Goal: Task Accomplishment & Management: Manage account settings

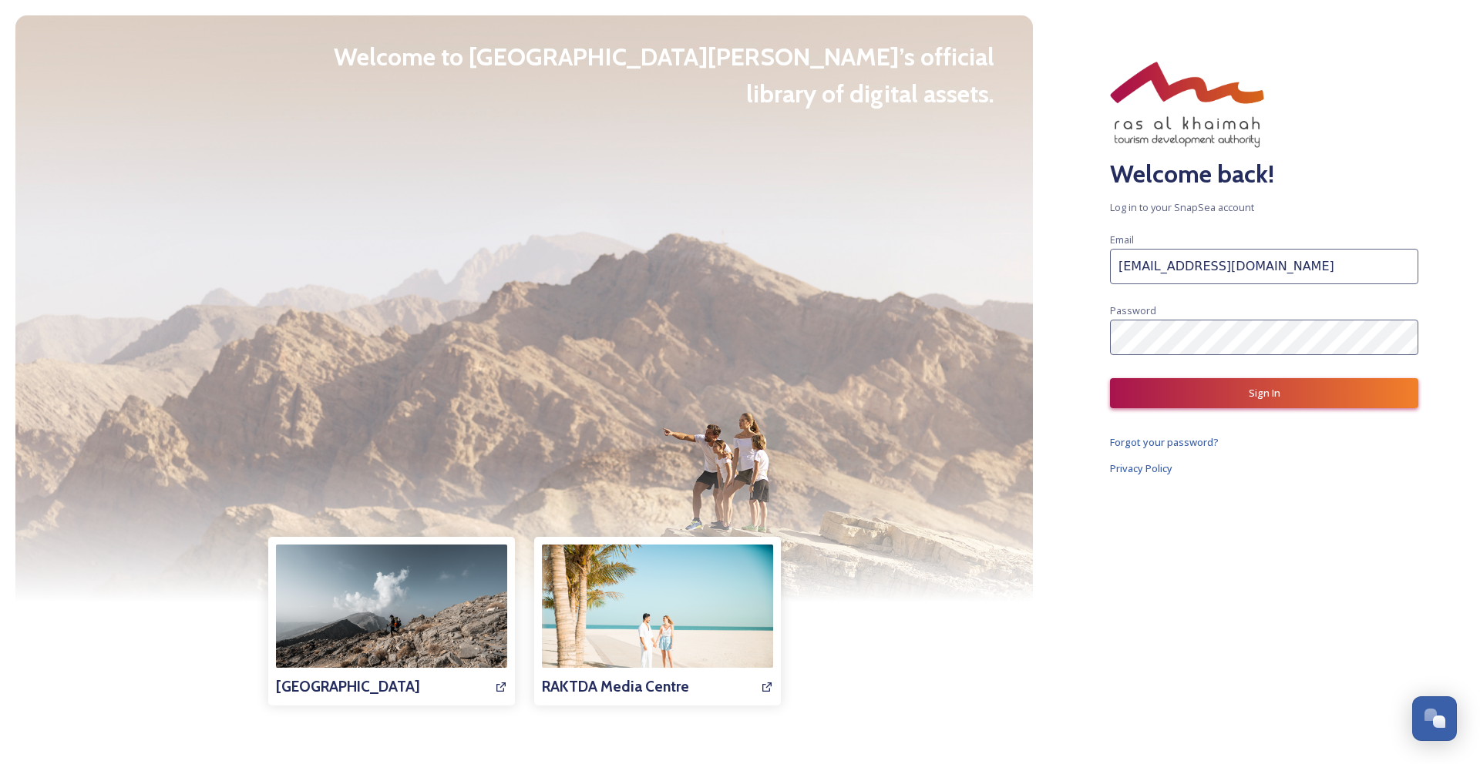
drag, startPoint x: 1213, startPoint y: 270, endPoint x: 1110, endPoint y: 272, distance: 102.5
click at [1110, 272] on input "Kishan.gupta1@tbo.com" at bounding box center [1264, 266] width 308 height 35
click at [1308, 399] on button "Sign In" at bounding box center [1264, 393] width 308 height 30
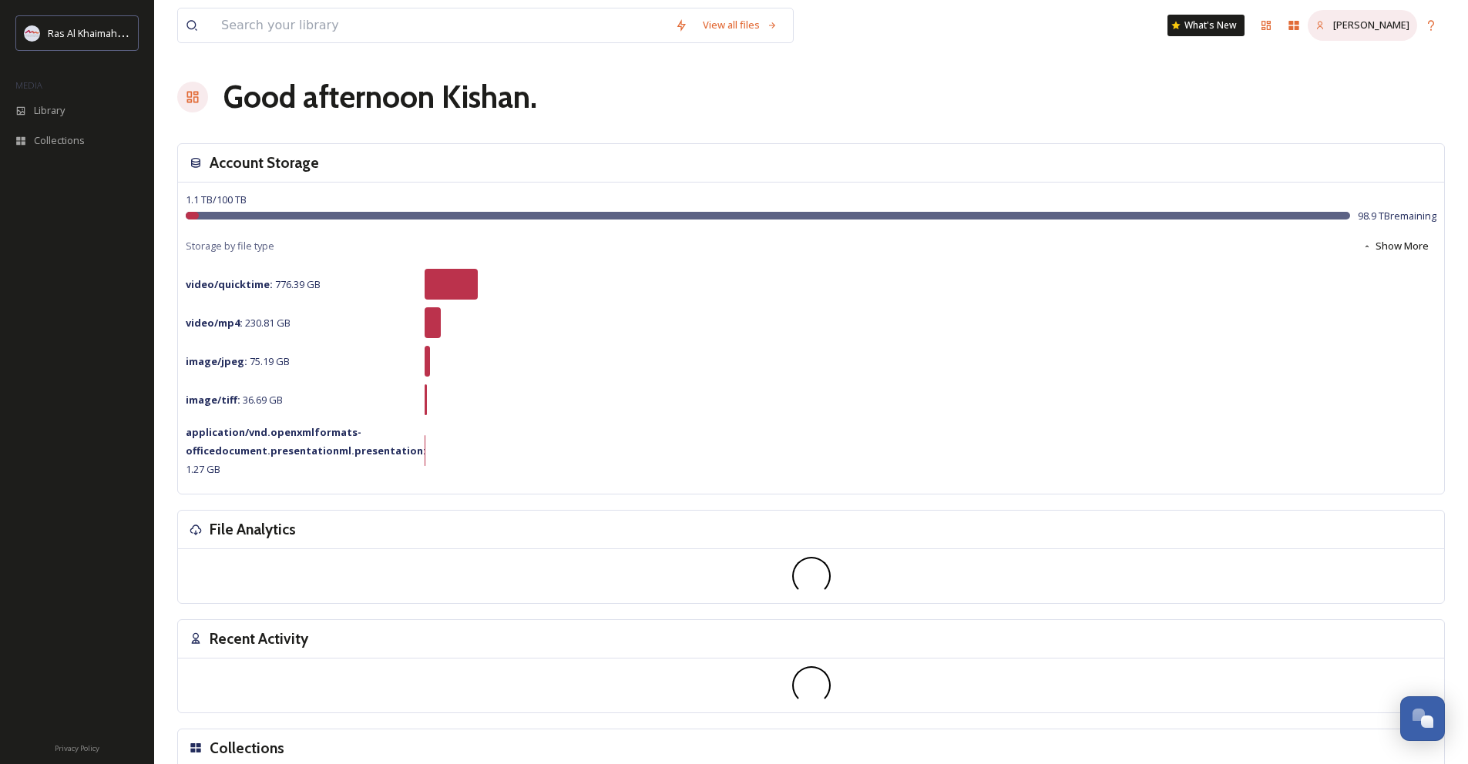
click at [1396, 30] on span "Kishan Gupta" at bounding box center [1371, 25] width 76 height 14
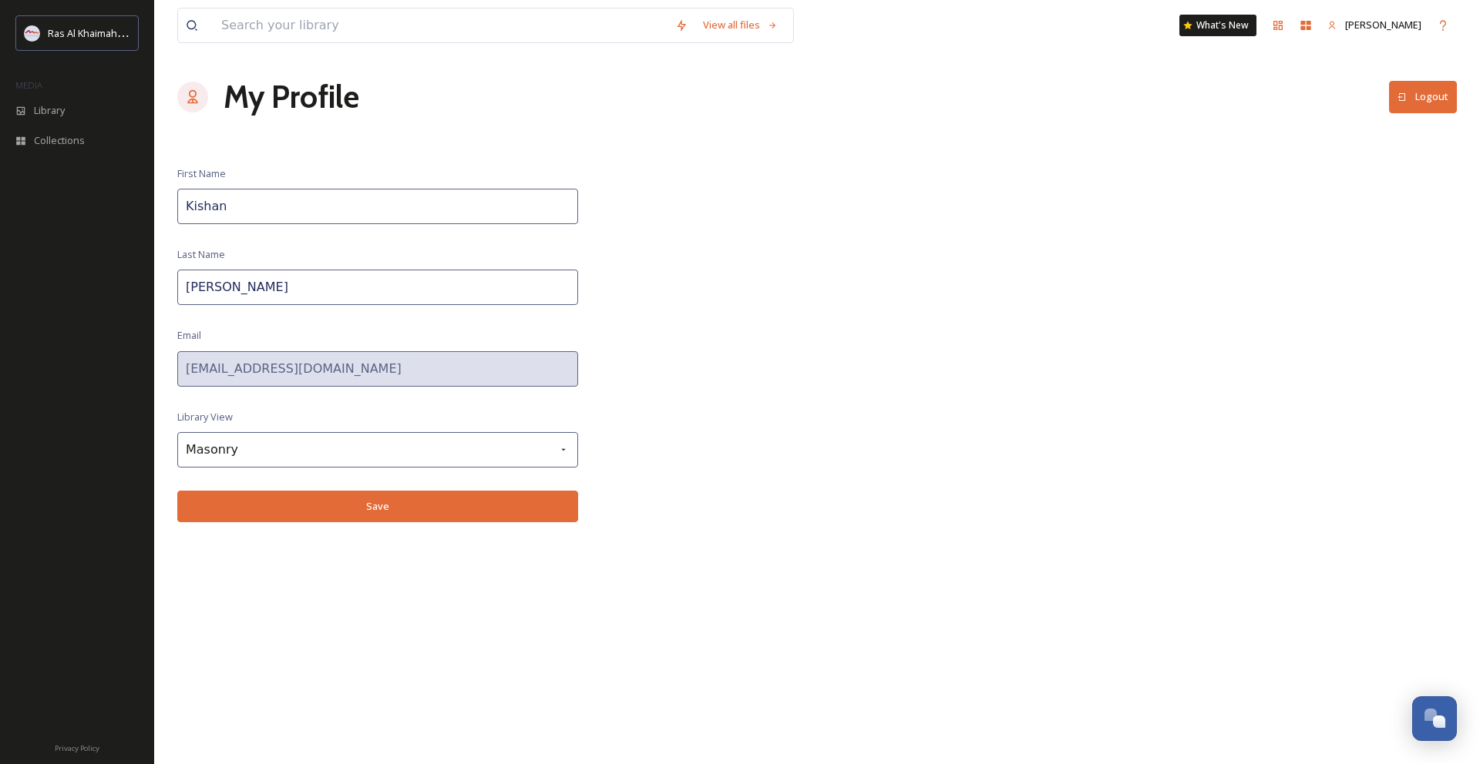
click at [220, 96] on div "My Profile Logout" at bounding box center [816, 97] width 1279 height 46
click at [206, 100] on div at bounding box center [192, 97] width 31 height 31
click at [196, 99] on icon at bounding box center [192, 96] width 15 height 15
drag, startPoint x: 269, startPoint y: 147, endPoint x: 304, endPoint y: 167, distance: 40.7
click at [270, 147] on div "View all files What's New Kishan Gupta My Profile Logout First Name Kishan Last…" at bounding box center [816, 382] width 1325 height 764
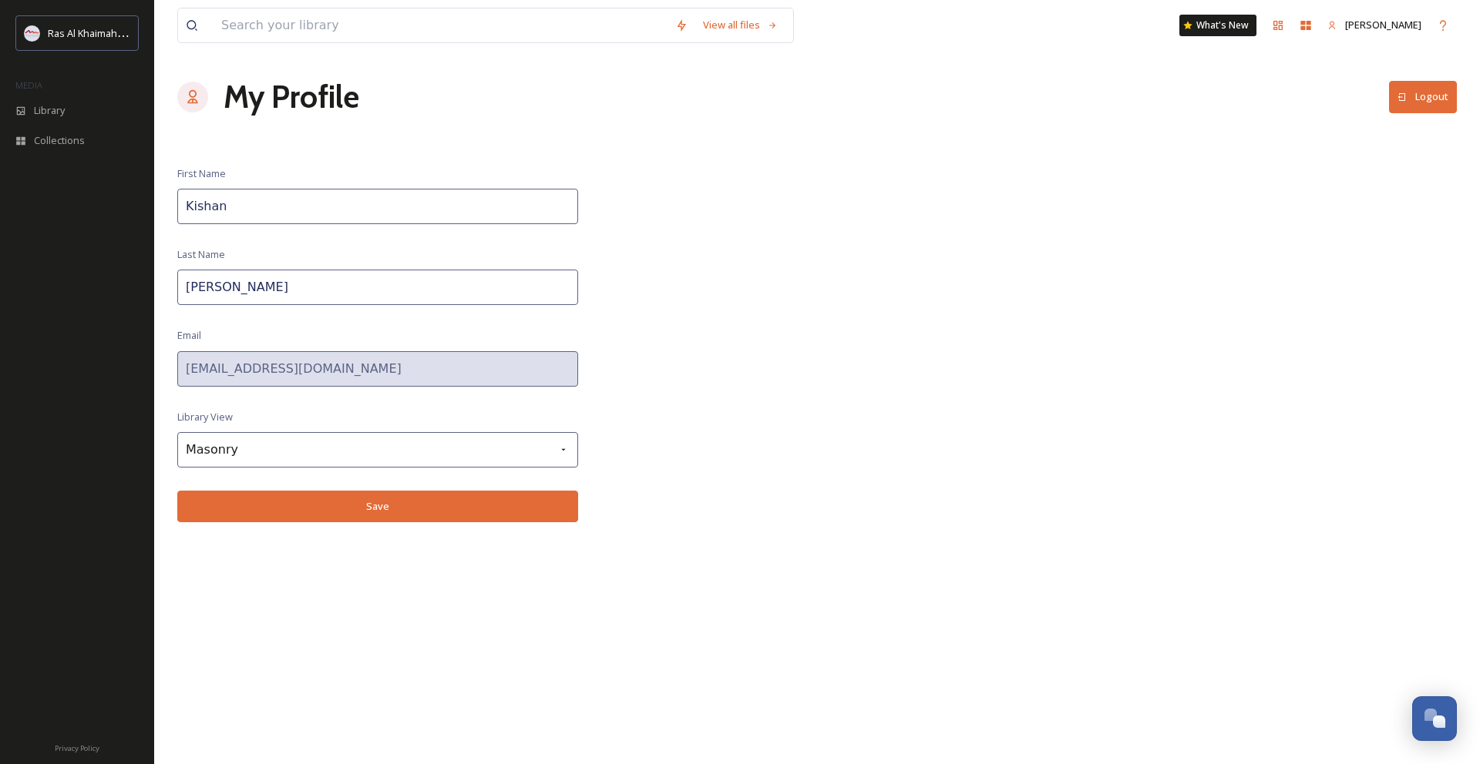
click at [296, 328] on div "First Name Kishan Last Name Gupta Email Kishan.gupta1@tbo.com Library View Maso…" at bounding box center [377, 344] width 401 height 356
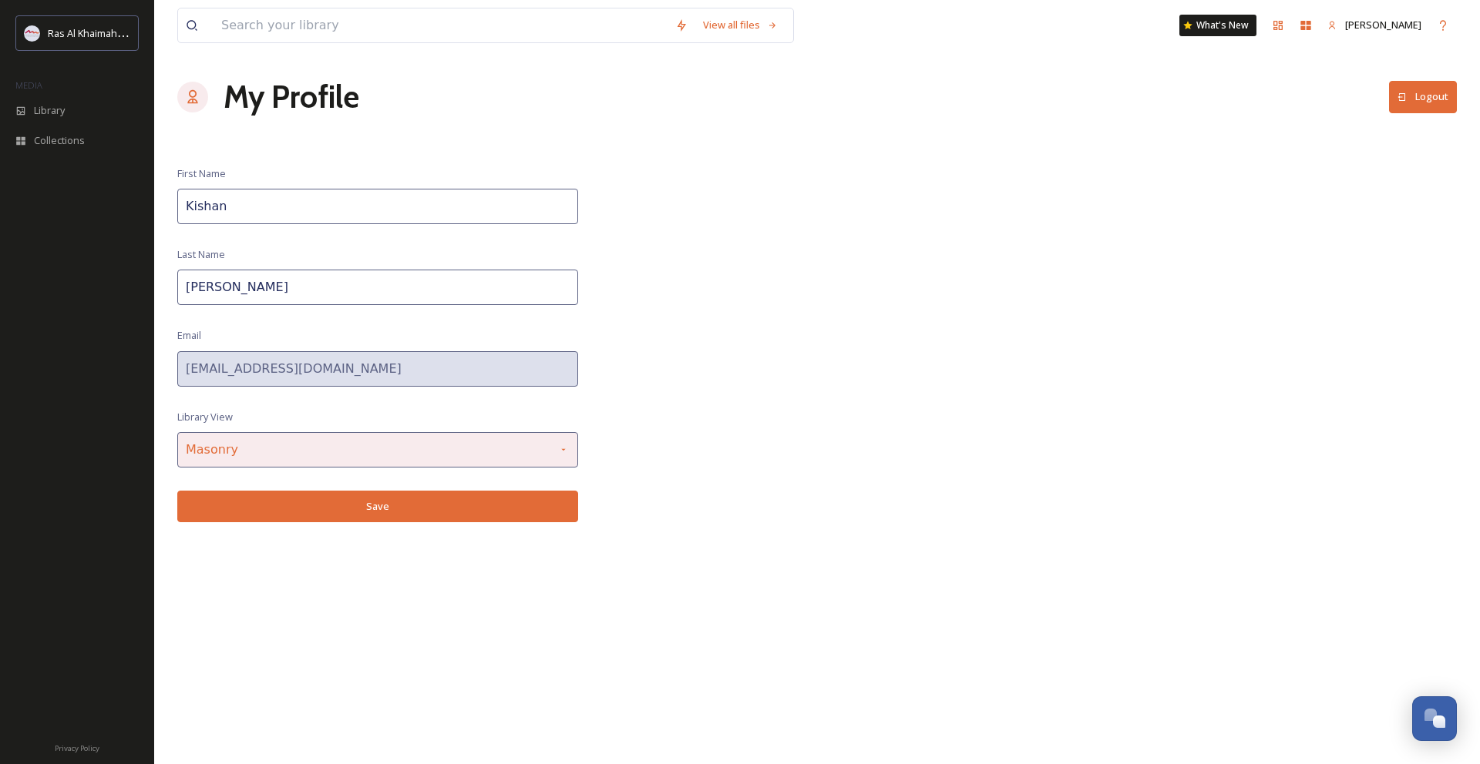
click at [438, 448] on div "Masonry" at bounding box center [377, 449] width 401 height 35
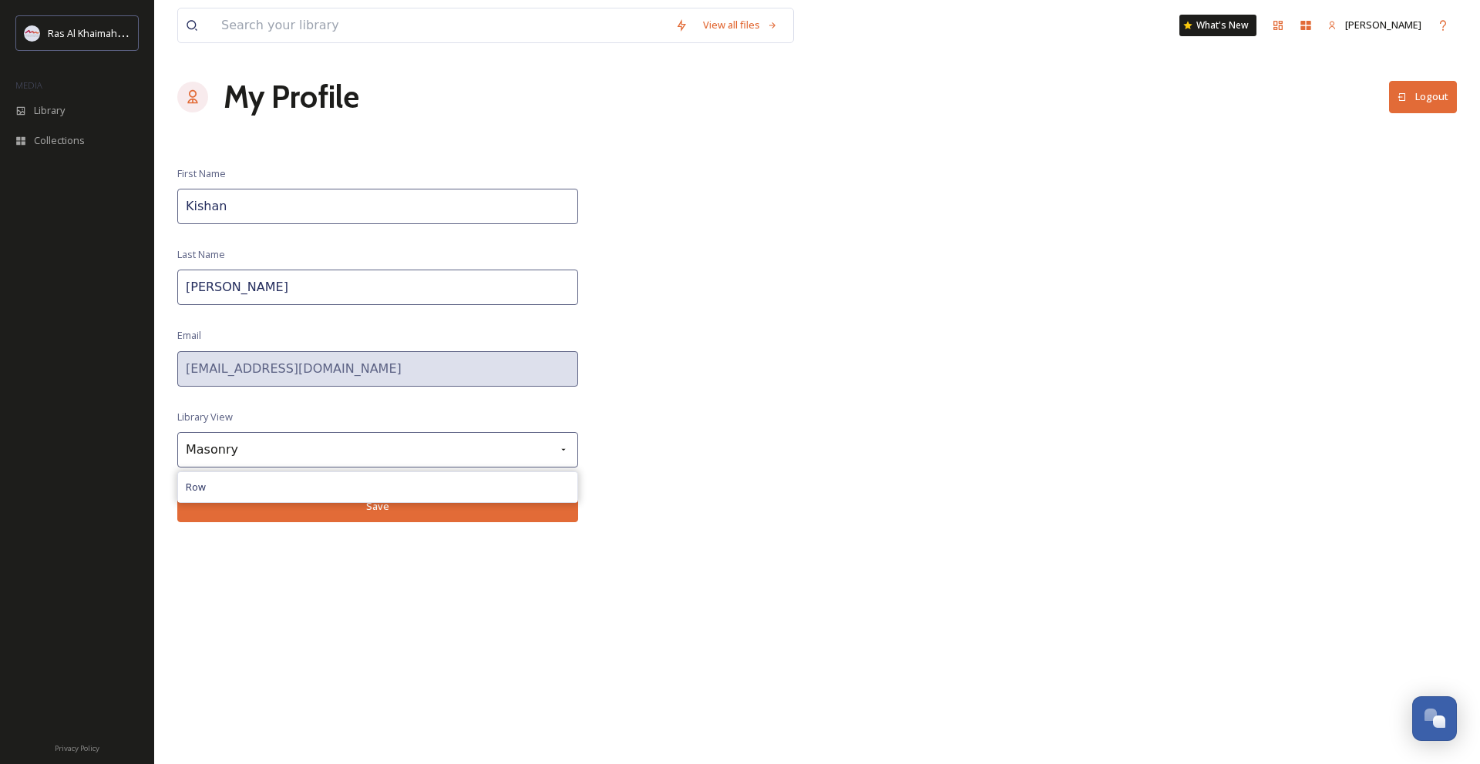
click at [758, 435] on div "View all files What's New Kishan Gupta My Profile Logout First Name Kishan Last…" at bounding box center [816, 382] width 1325 height 764
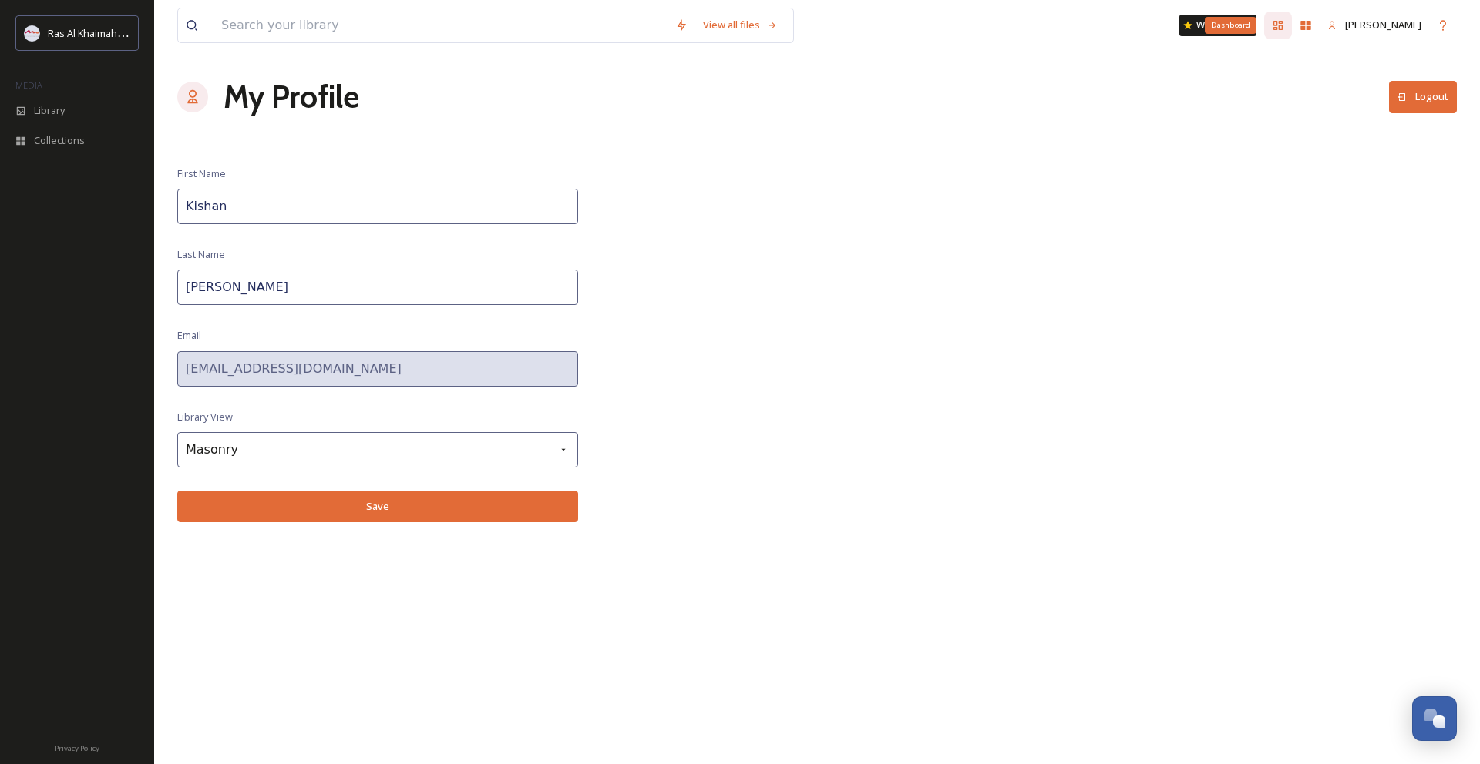
click at [1292, 26] on div "Dashboard" at bounding box center [1278, 26] width 28 height 28
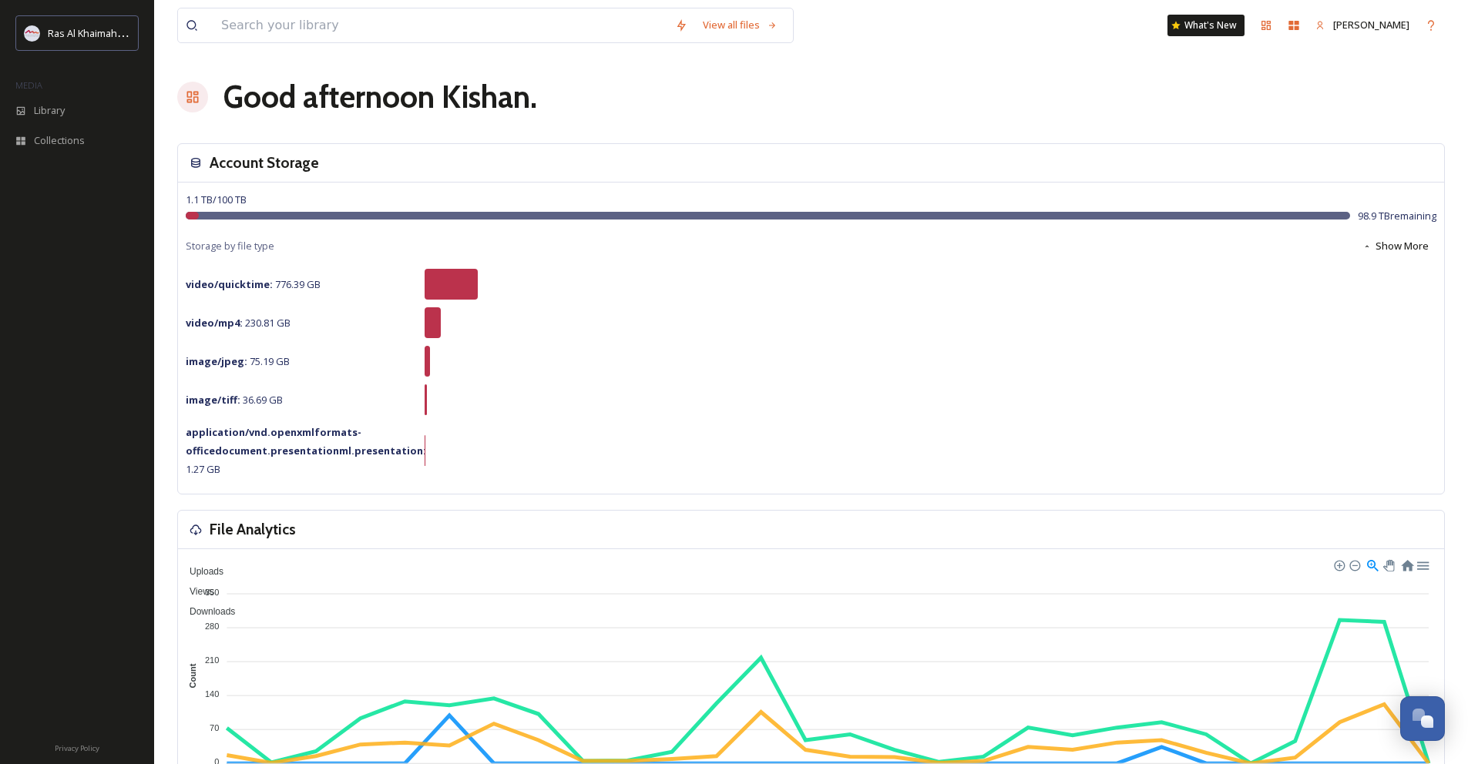
click at [272, 167] on h3 "Account Storage" at bounding box center [264, 163] width 109 height 22
click at [282, 152] on h3 "Account Storage" at bounding box center [264, 163] width 109 height 22
click at [262, 165] on h3 "Account Storage" at bounding box center [264, 163] width 109 height 22
click at [53, 22] on div "Ras Al Khaimah Tourism Development Authority" at bounding box center [76, 32] width 123 height 35
